Goal: Task Accomplishment & Management: Manage account settings

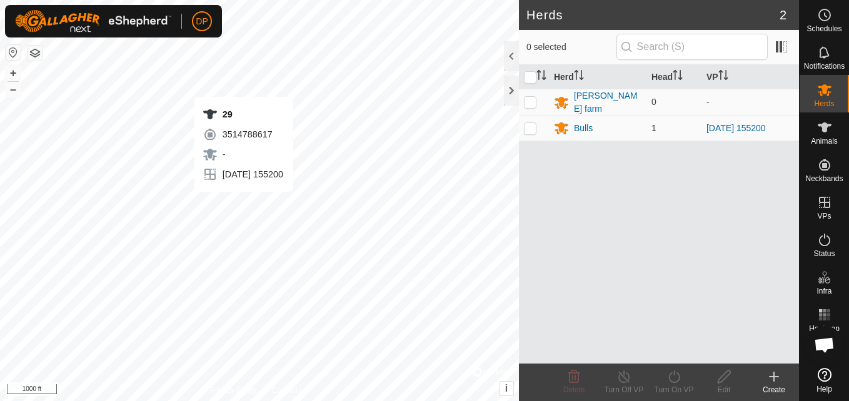
scroll to position [742, 0]
drag, startPoint x: 825, startPoint y: 126, endPoint x: 815, endPoint y: 122, distance: 10.9
click at [815, 122] on es-animals-svg-icon at bounding box center [824, 128] width 23 height 20
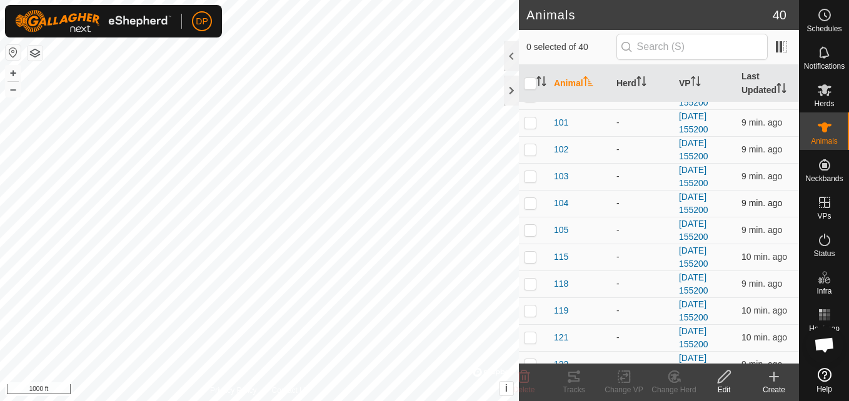
scroll to position [63, 0]
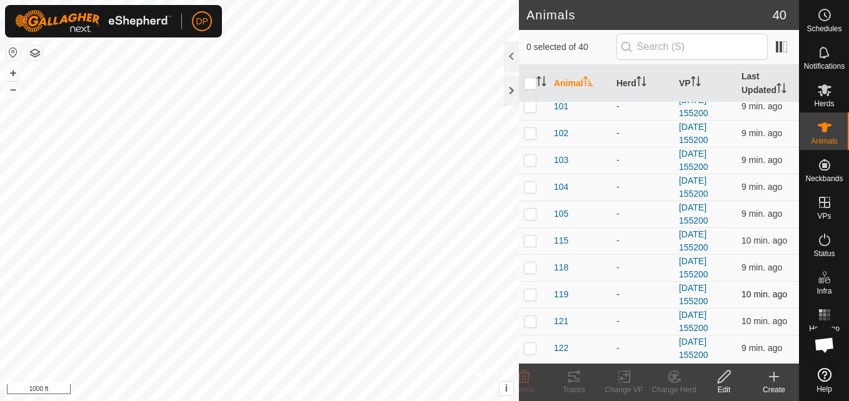
click at [528, 296] on p-checkbox at bounding box center [530, 295] width 13 height 10
checkbox input "true"
click at [574, 380] on icon at bounding box center [574, 377] width 15 height 15
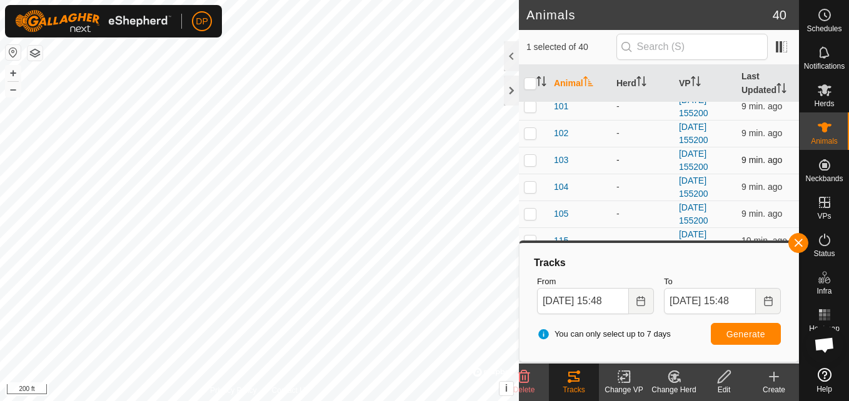
click at [531, 161] on p-checkbox at bounding box center [530, 160] width 13 height 10
checkbox input "true"
click at [798, 242] on button "button" at bounding box center [798, 243] width 20 height 20
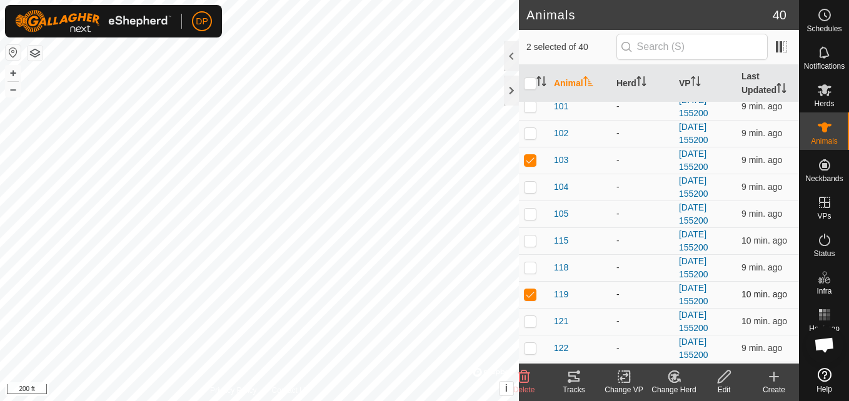
click at [531, 292] on p-checkbox at bounding box center [530, 295] width 13 height 10
checkbox input "false"
click at [525, 160] on p-checkbox at bounding box center [530, 160] width 13 height 10
click at [530, 162] on p-checkbox at bounding box center [530, 160] width 13 height 10
checkbox input "true"
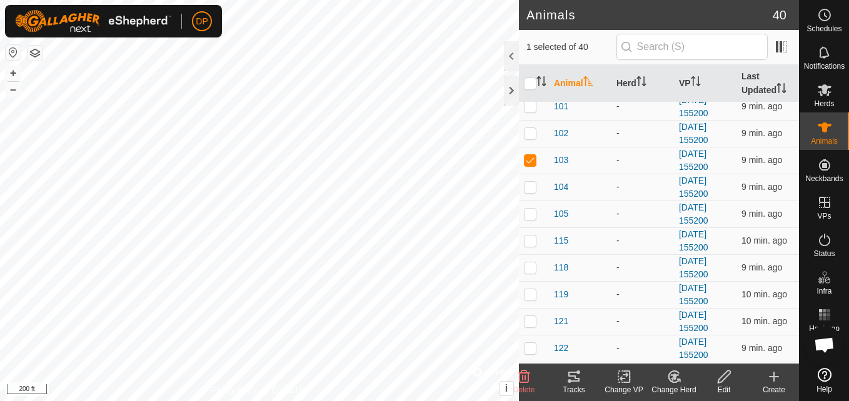
click at [577, 376] on icon at bounding box center [574, 377] width 15 height 15
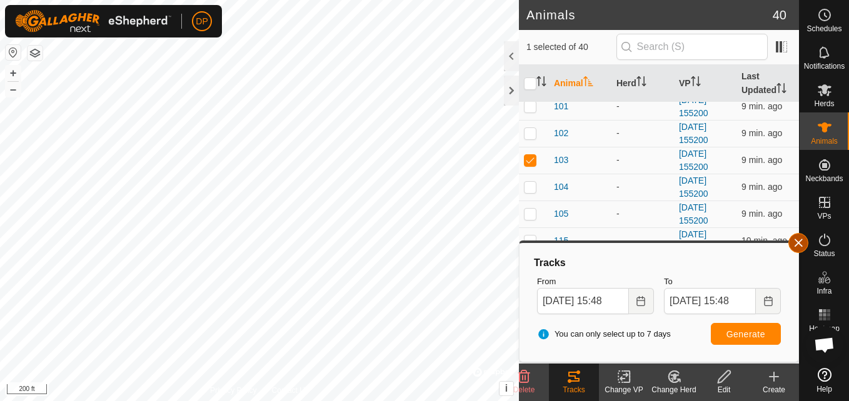
click at [798, 241] on button "button" at bounding box center [798, 243] width 20 height 20
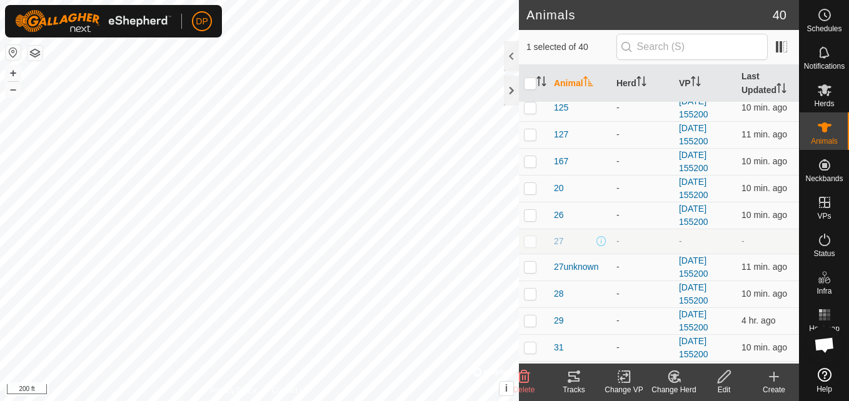
scroll to position [438, 0]
click at [526, 295] on p-checkbox at bounding box center [530, 294] width 13 height 10
checkbox input "true"
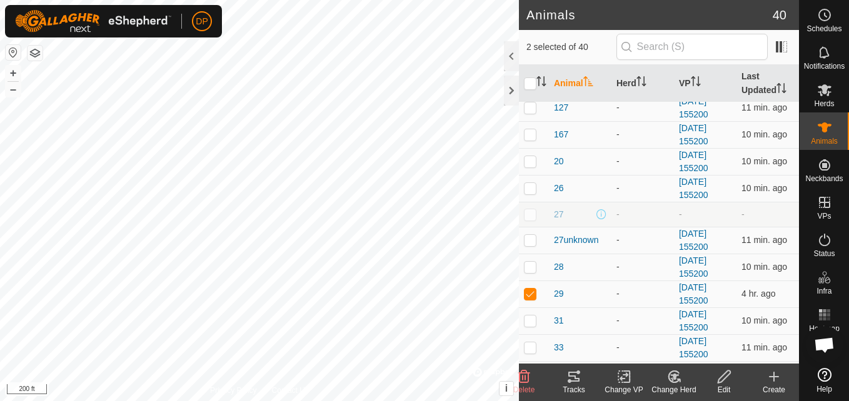
click at [572, 381] on icon at bounding box center [574, 377] width 15 height 15
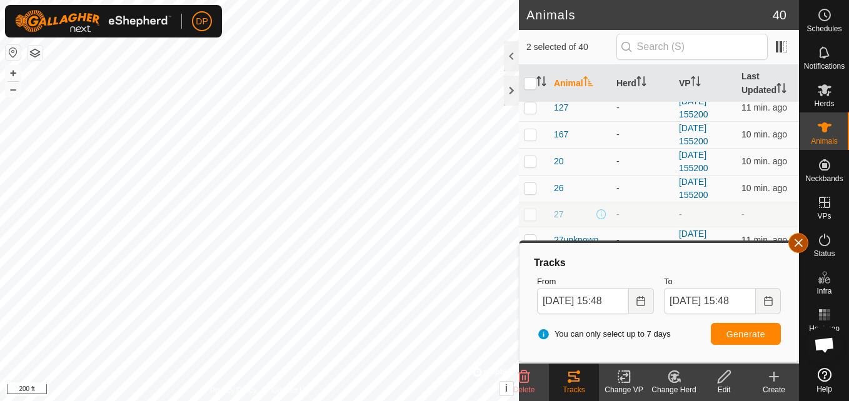
click at [797, 243] on button "button" at bounding box center [798, 243] width 20 height 20
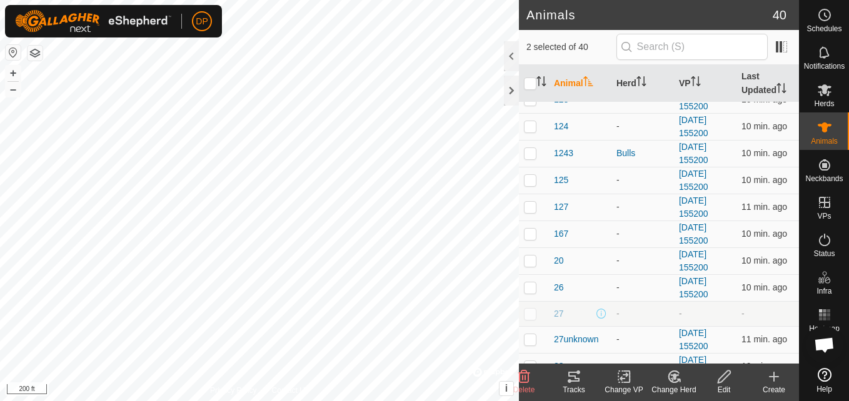
scroll to position [324, 0]
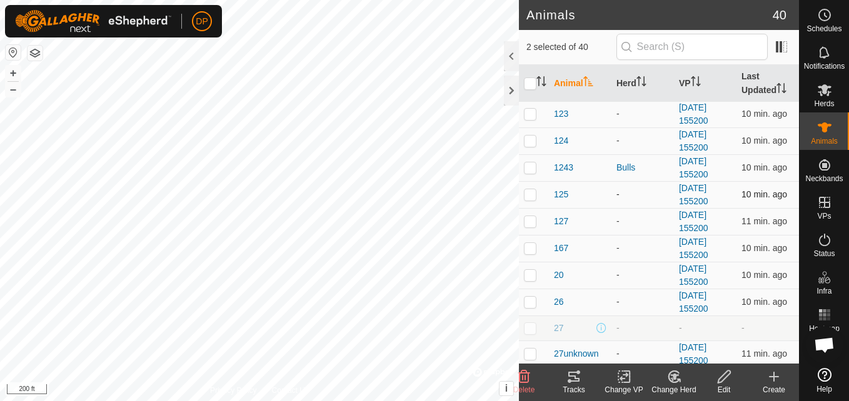
click at [531, 194] on p-checkbox at bounding box center [530, 194] width 13 height 10
checkbox input "true"
click at [567, 378] on icon at bounding box center [574, 377] width 15 height 15
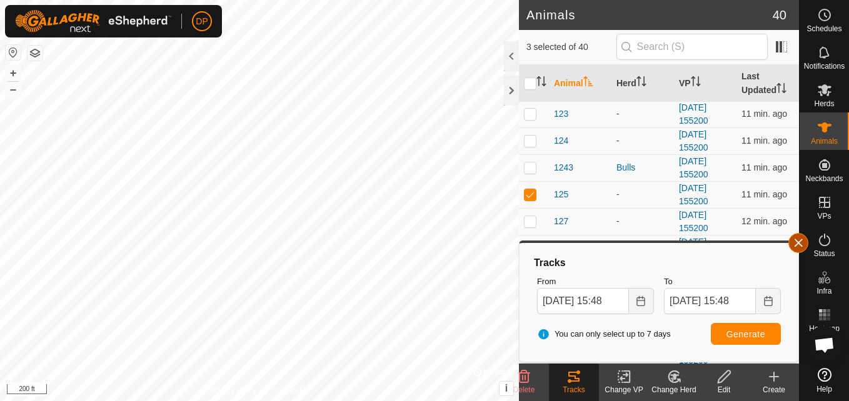
click at [797, 243] on button "button" at bounding box center [798, 243] width 20 height 20
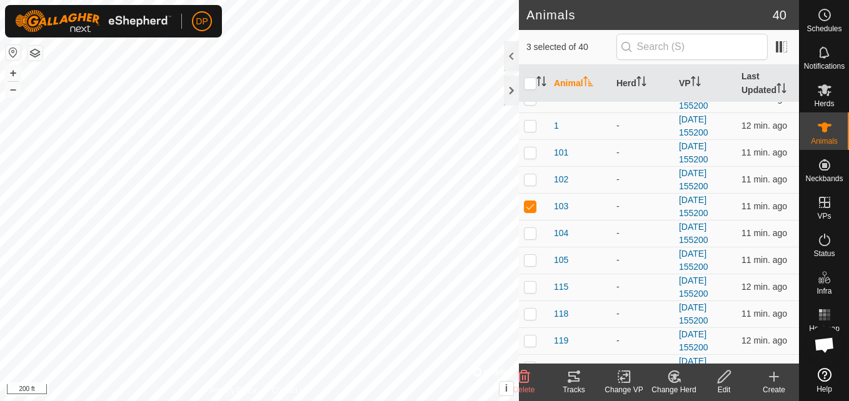
scroll to position [11, 0]
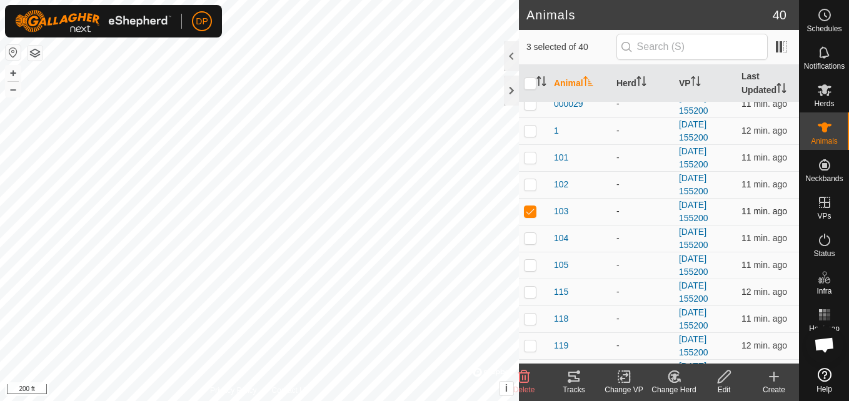
click at [527, 211] on p-checkbox at bounding box center [530, 211] width 13 height 10
click at [527, 209] on p-checkbox at bounding box center [530, 211] width 13 height 10
checkbox input "true"
click at [572, 381] on icon at bounding box center [573, 377] width 11 height 10
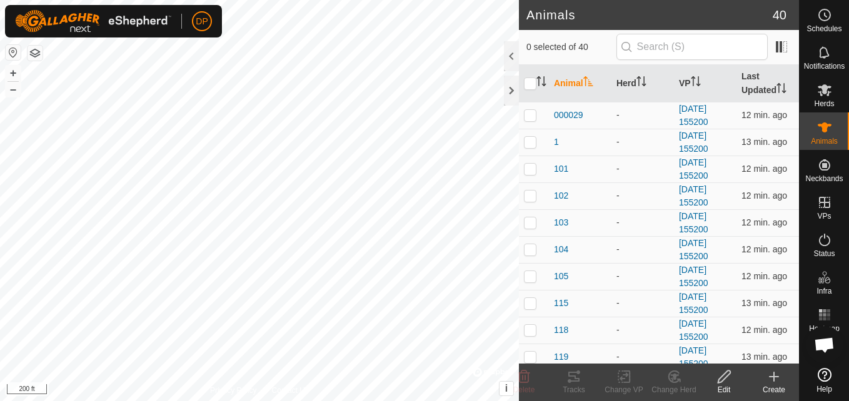
scroll to position [742, 0]
click at [511, 91] on div at bounding box center [511, 91] width 15 height 30
